Goal: Information Seeking & Learning: Understand process/instructions

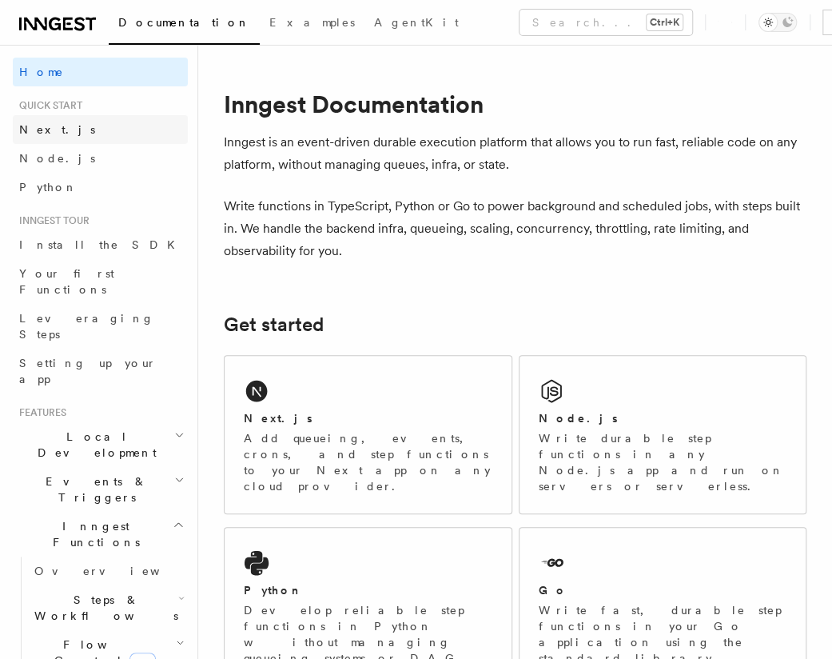
click at [69, 128] on link "Next.js" at bounding box center [100, 129] width 175 height 29
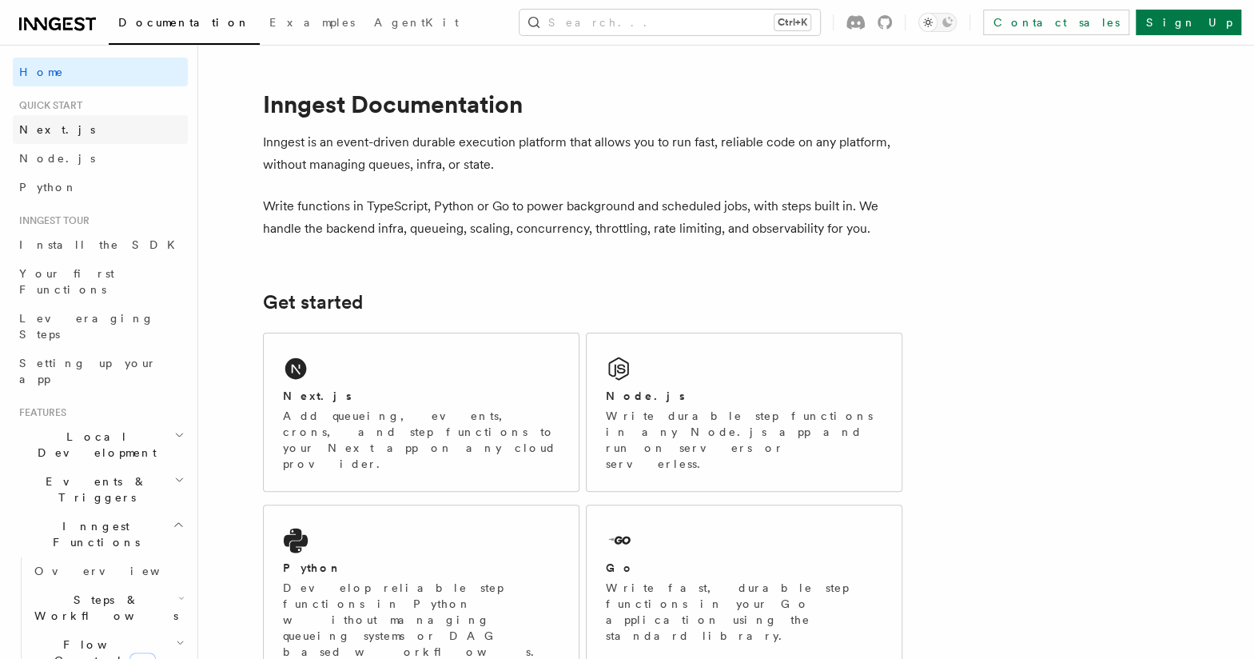
click at [37, 140] on link "Next.js" at bounding box center [100, 129] width 175 height 29
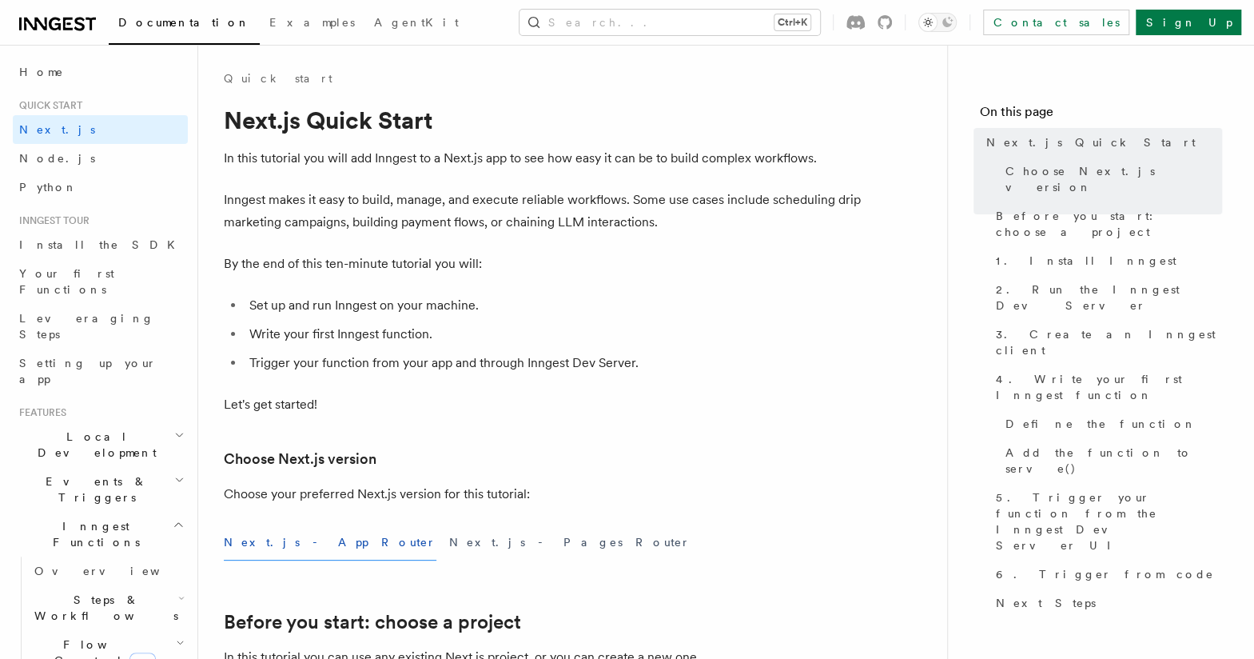
click at [411, 207] on p "Inngest makes it easy to build, manage, and execute reliable workflows. Some us…" at bounding box center [544, 211] width 640 height 45
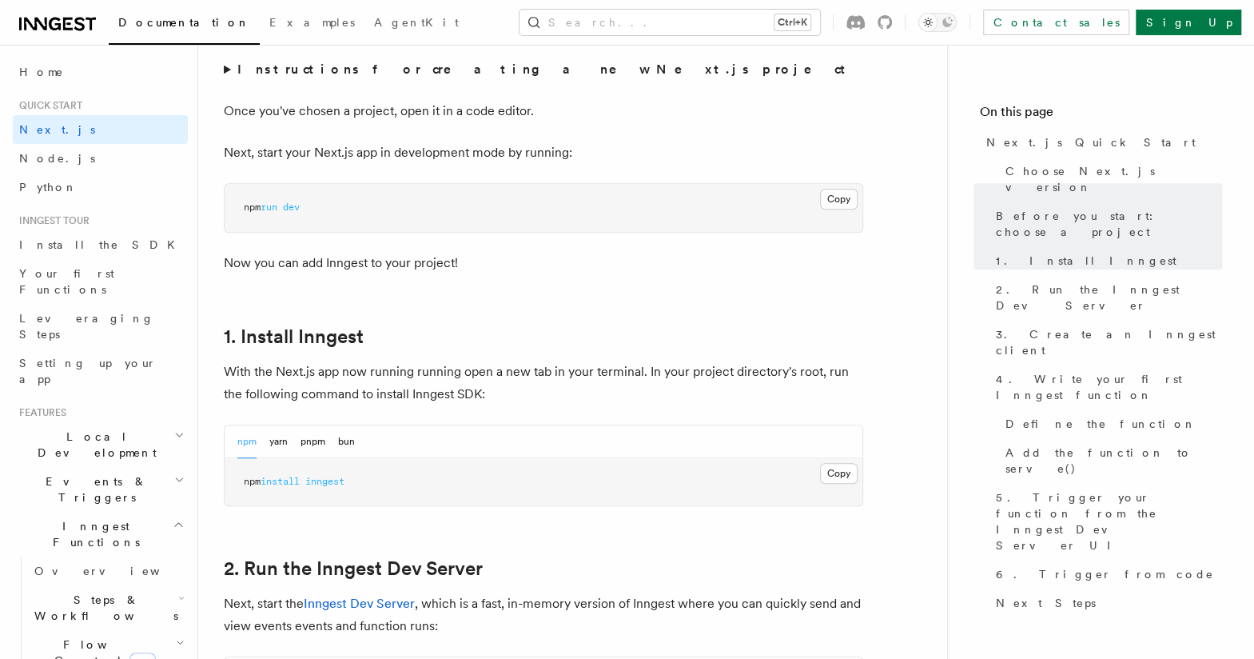
scroll to position [720, 0]
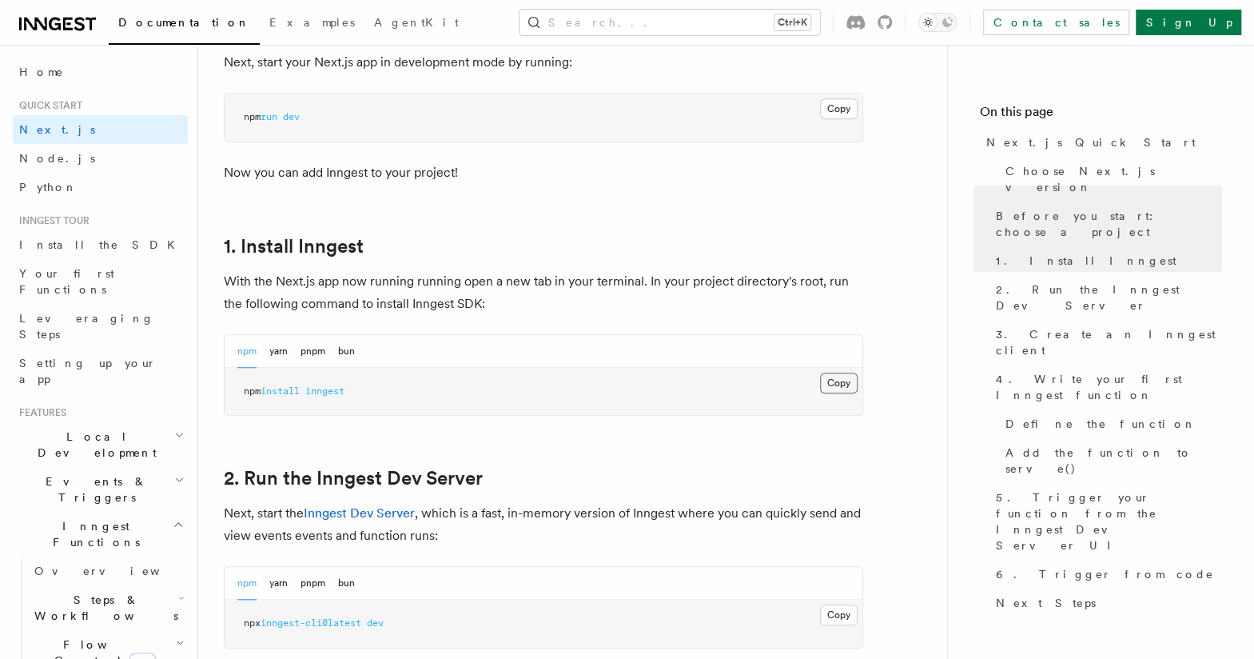
click at [831, 380] on button "Copy Copied" at bounding box center [839, 383] width 38 height 21
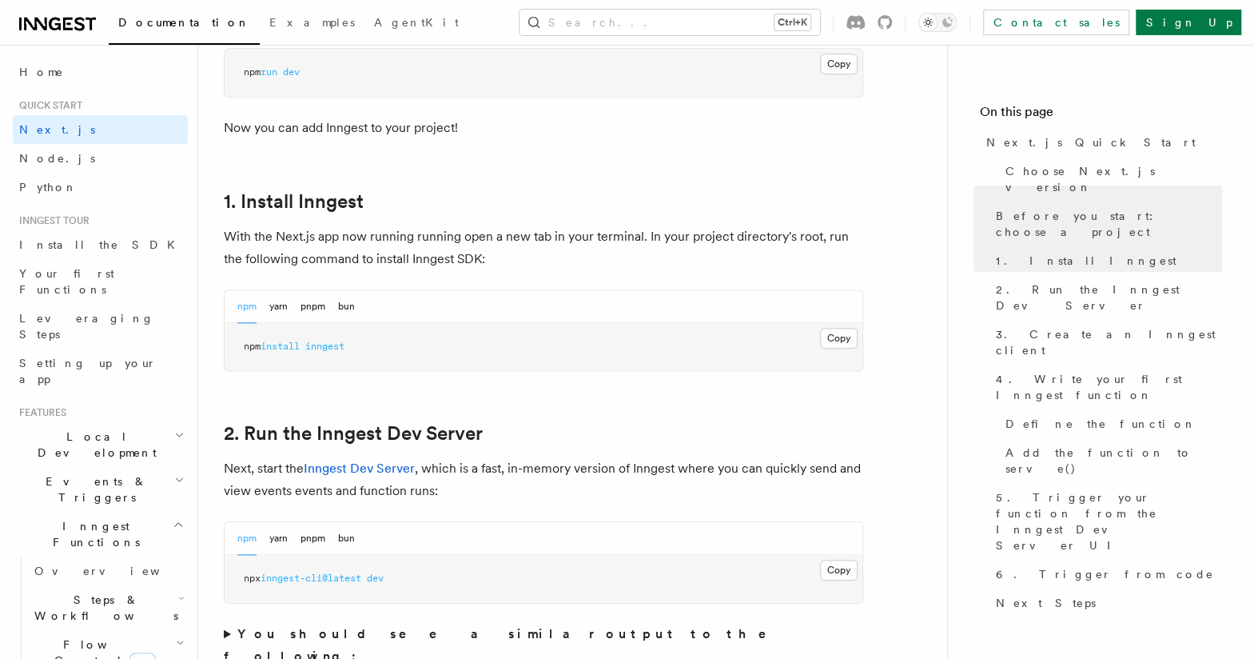
scroll to position [800, 0]
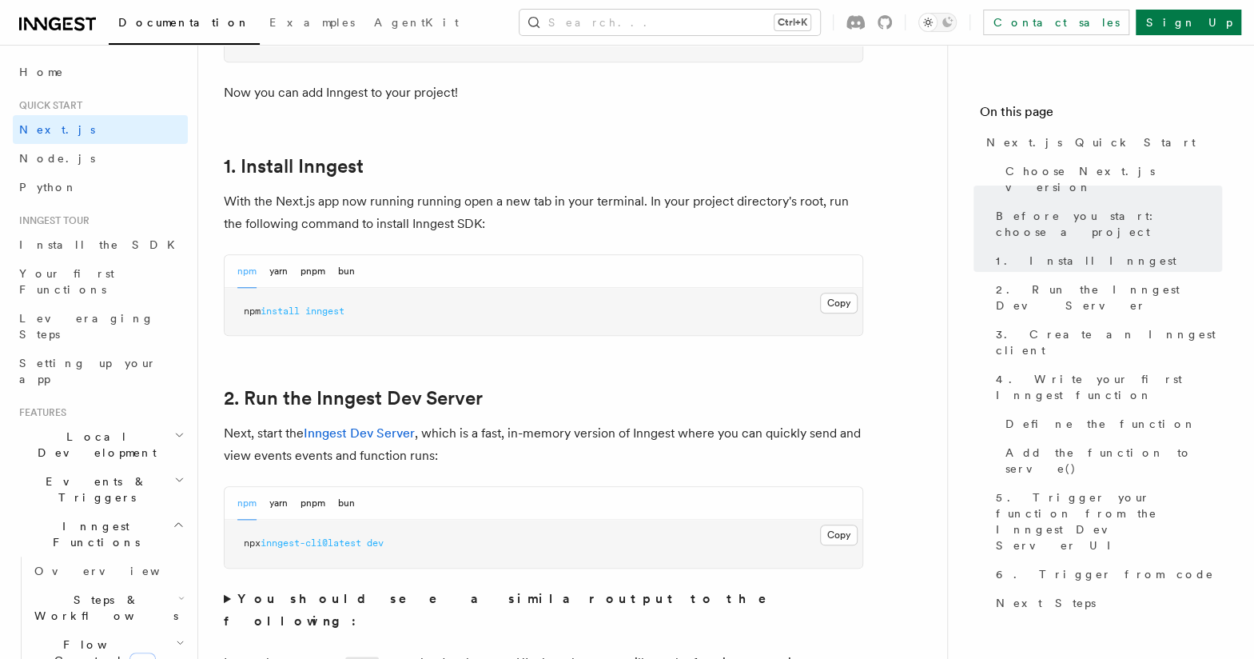
drag, startPoint x: 369, startPoint y: 540, endPoint x: 265, endPoint y: 539, distance: 104.7
click at [265, 539] on span "npx inngest-cli@latest dev" at bounding box center [314, 542] width 140 height 11
copy span "inngest-cli@latest"
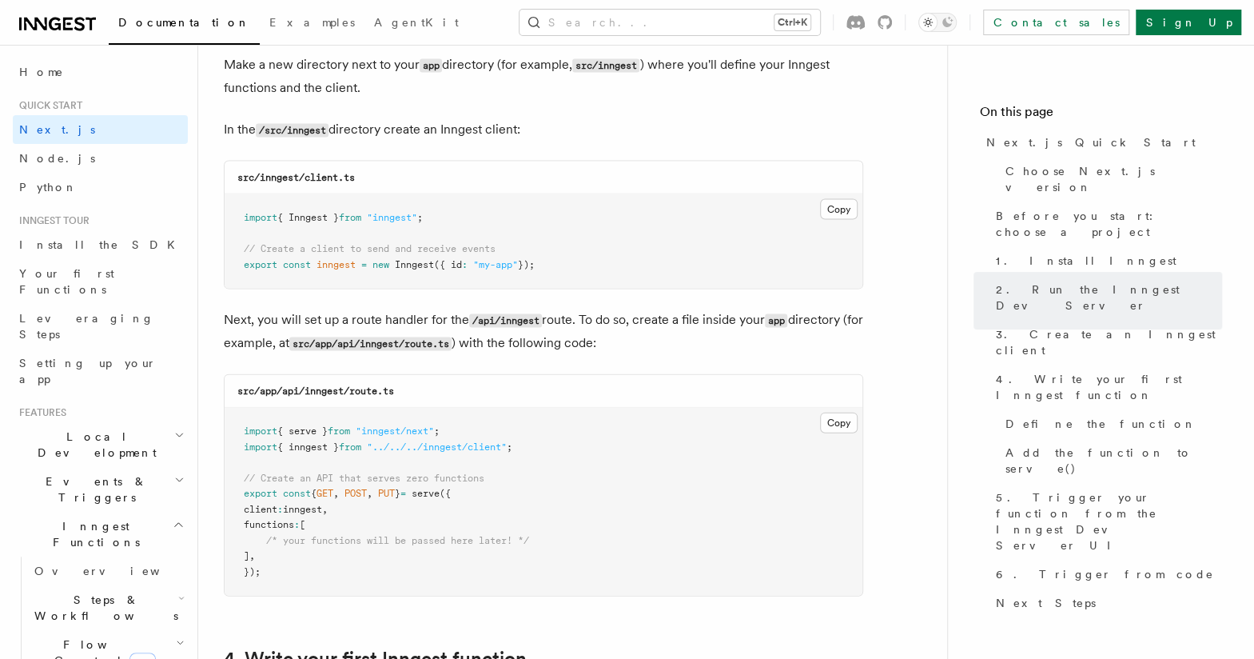
scroll to position [2079, 0]
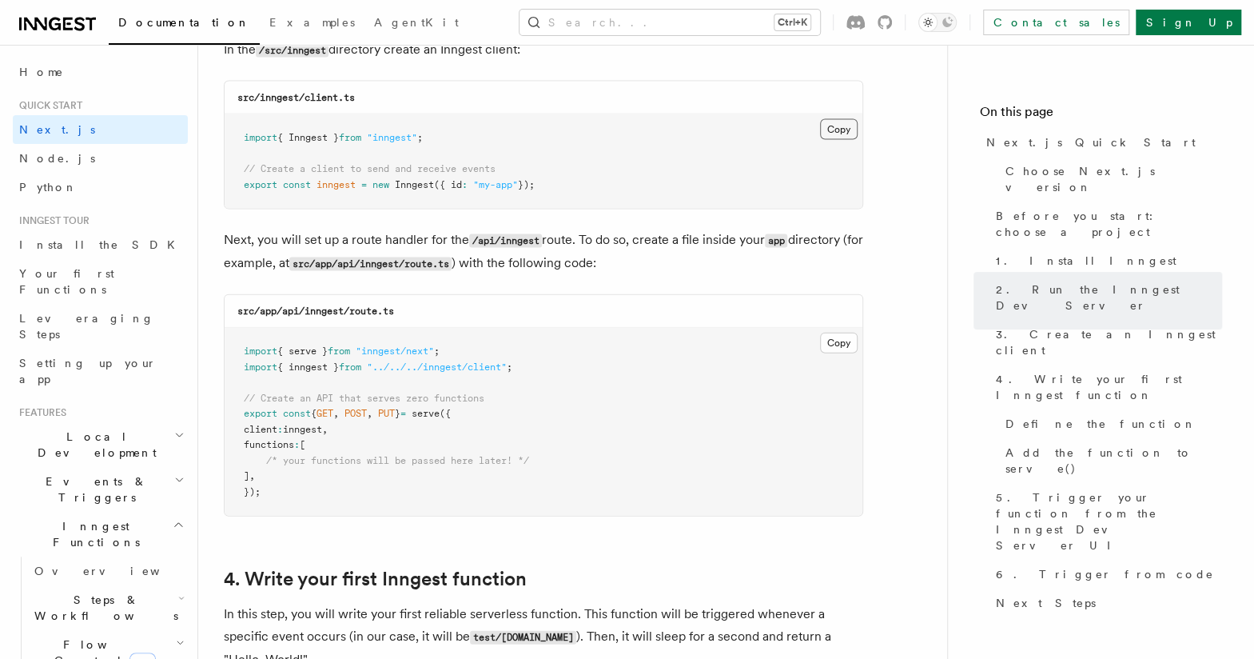
click at [831, 129] on button "Copy Copied" at bounding box center [839, 129] width 38 height 21
click at [830, 333] on button "Copy Copied" at bounding box center [839, 343] width 38 height 21
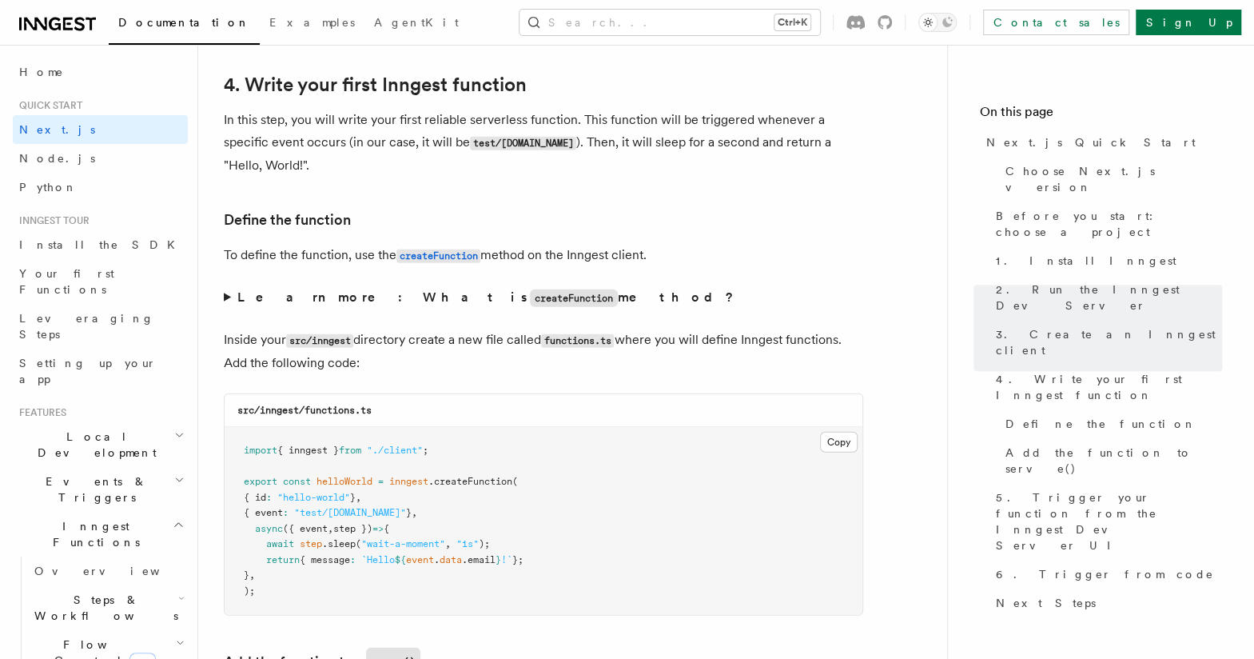
scroll to position [2718, 0]
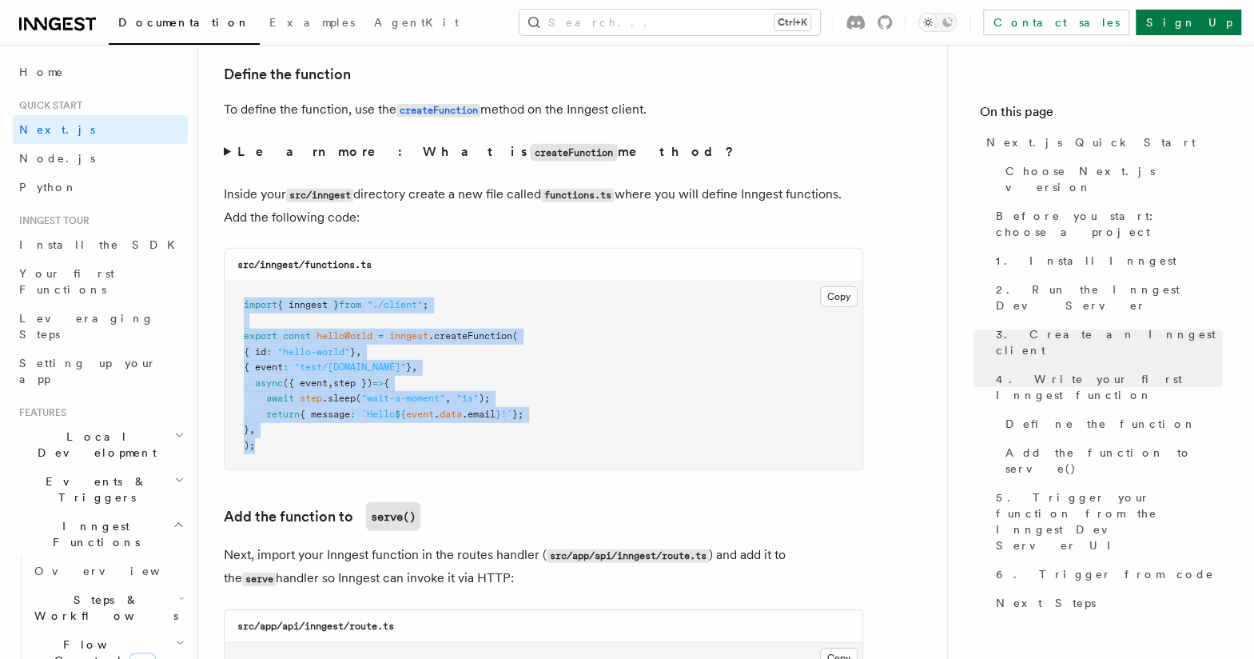
drag, startPoint x: 262, startPoint y: 442, endPoint x: 235, endPoint y: 306, distance: 138.6
click at [235, 306] on pre "import { inngest } from "./client" ; export const helloWorld = inngest .createF…" at bounding box center [544, 375] width 638 height 188
copy code "import { inngest } from "./client" ; export const helloWorld = inngest .createF…"
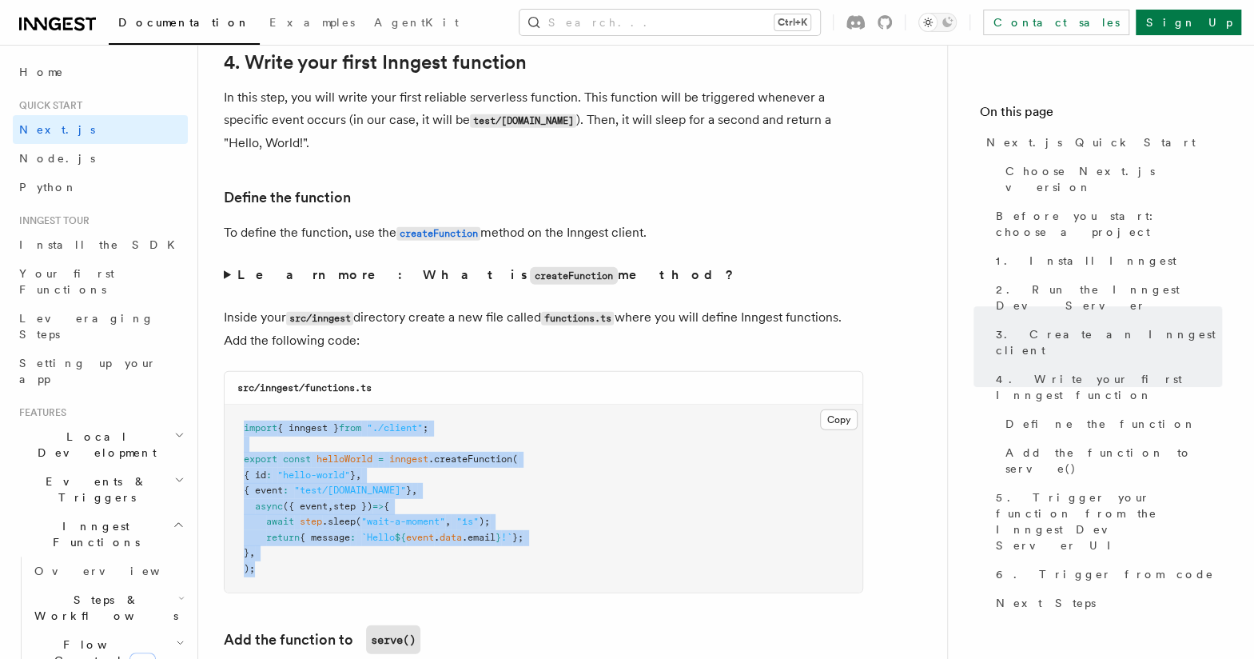
scroll to position [2515, 0]
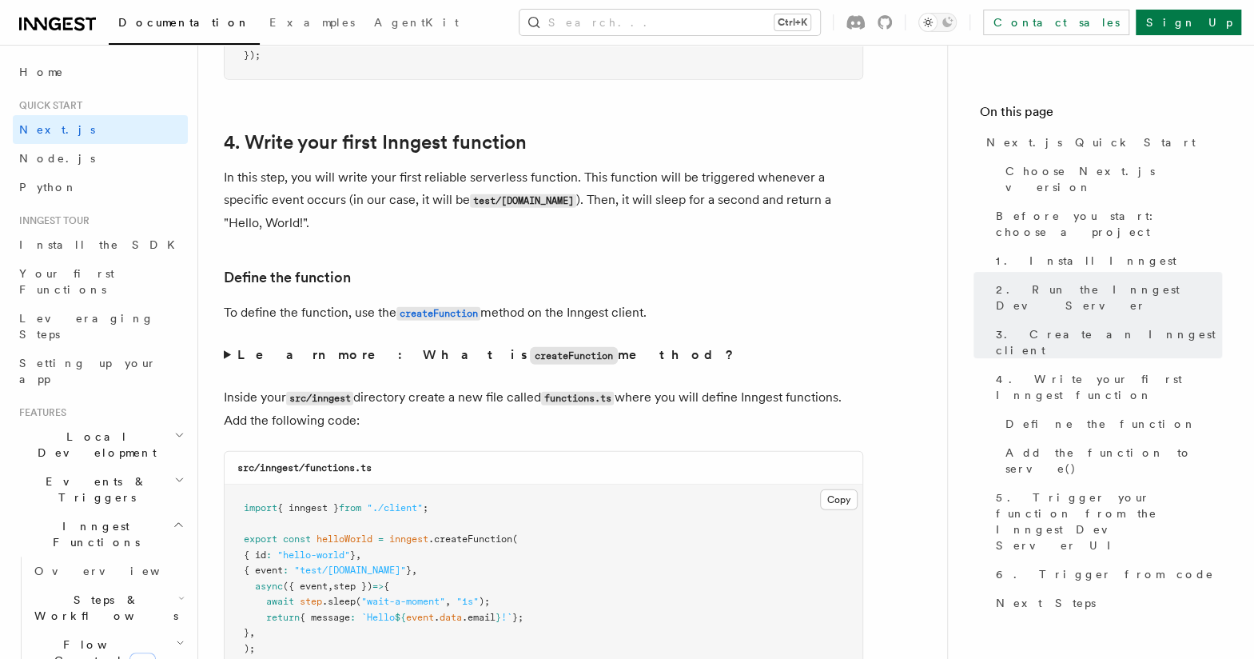
click at [421, 405] on p "Inside your src/inngest directory create a new file called functions.ts where y…" at bounding box center [544, 409] width 640 height 46
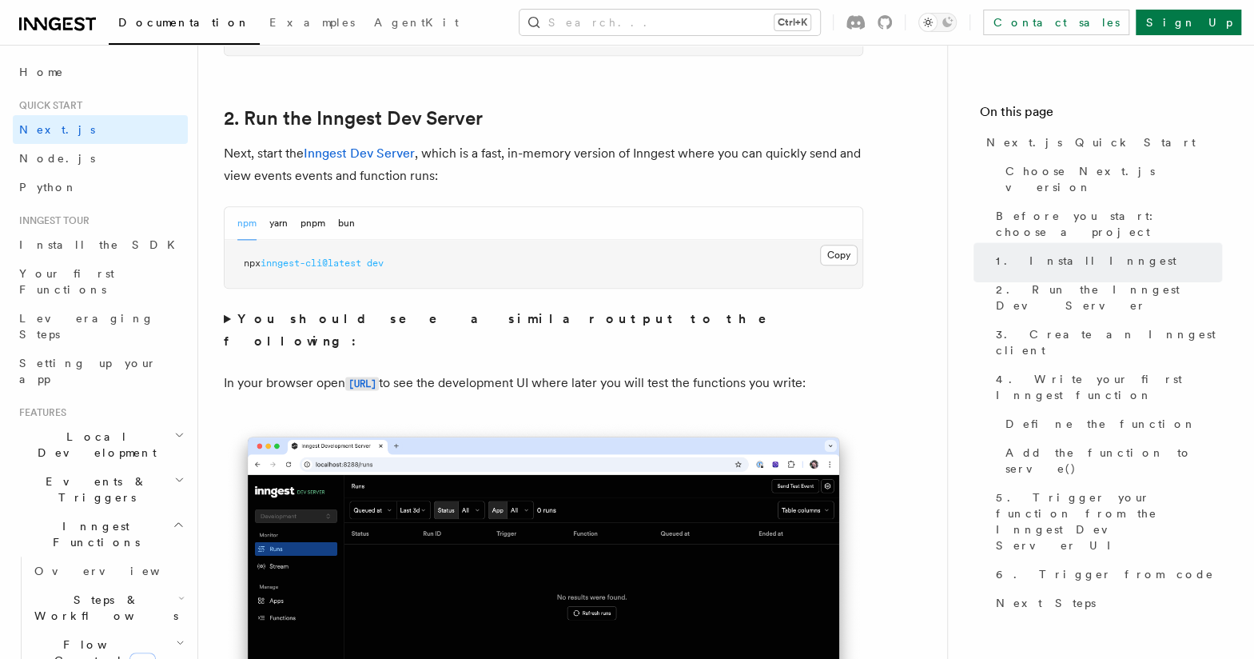
scroll to position [1076, 0]
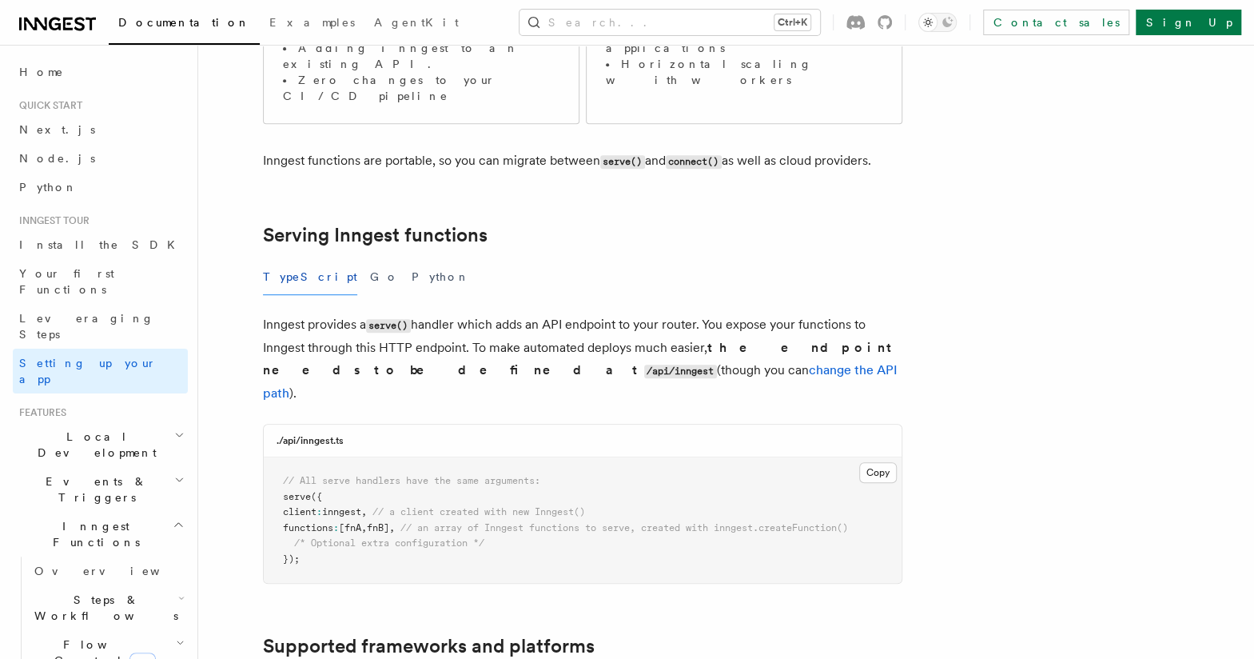
scroll to position [480, 0]
